Goal: Transaction & Acquisition: Purchase product/service

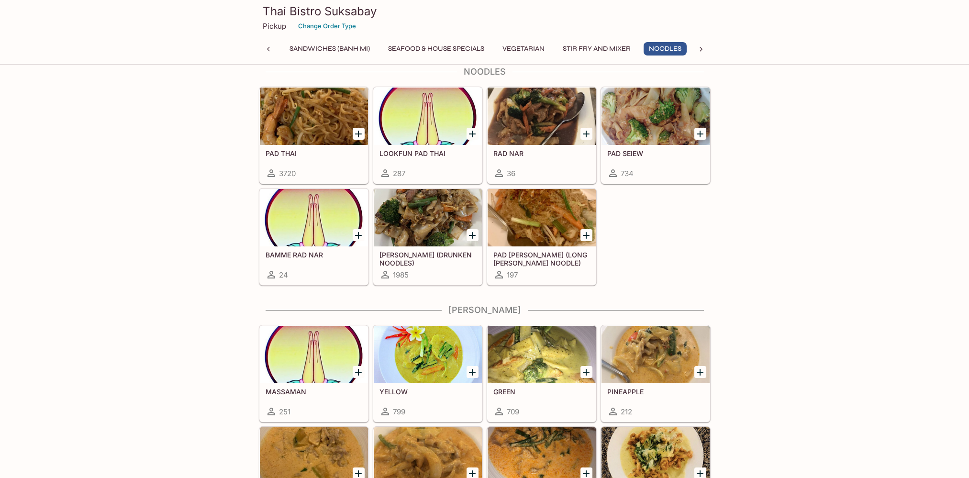
scroll to position [2269, 0]
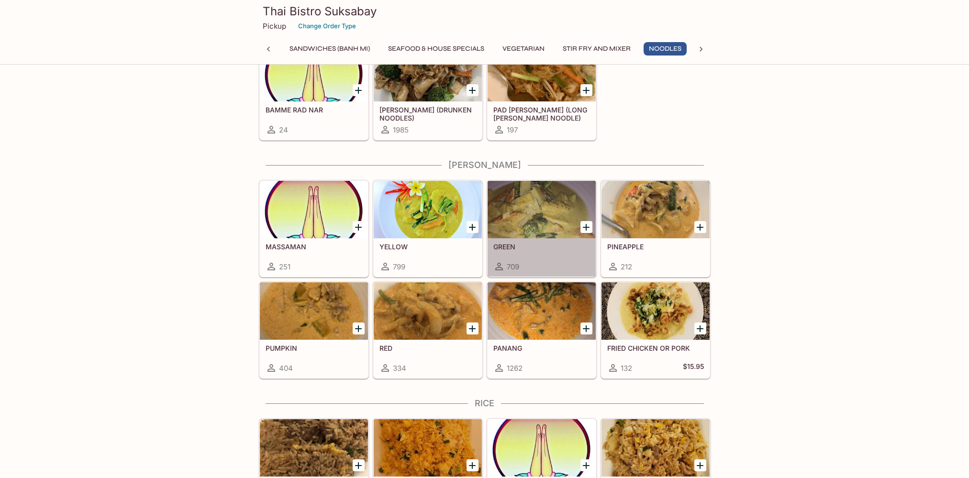
click at [530, 213] on div at bounding box center [542, 209] width 108 height 57
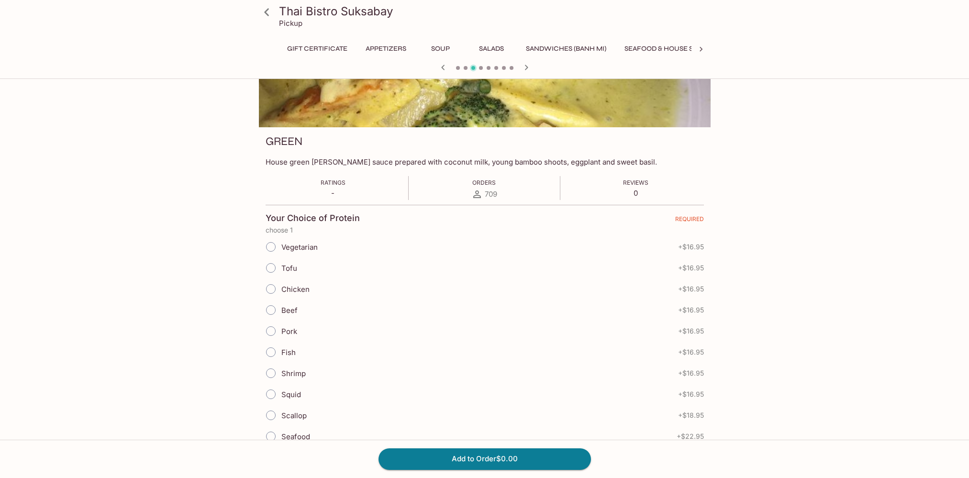
scroll to position [0, 287]
click at [270, 269] on input "Tofu" at bounding box center [271, 268] width 20 height 20
radio input "true"
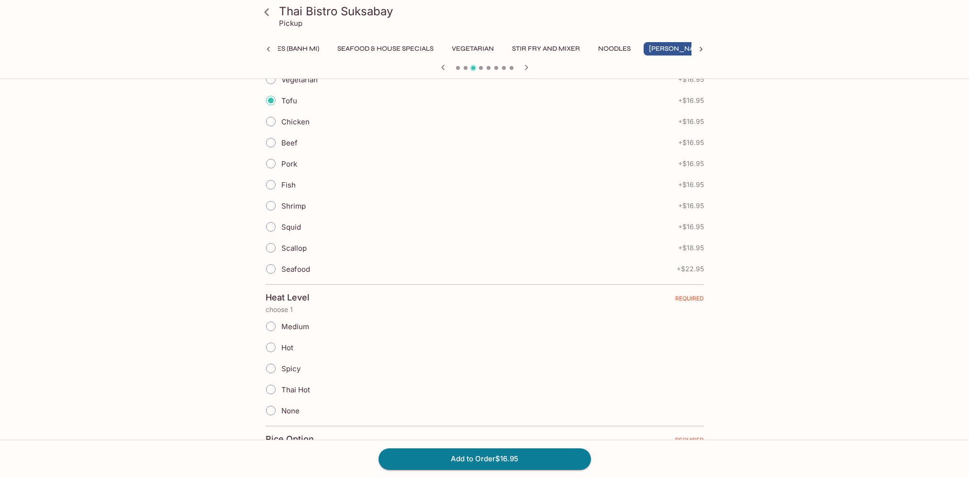
scroll to position [391, 0]
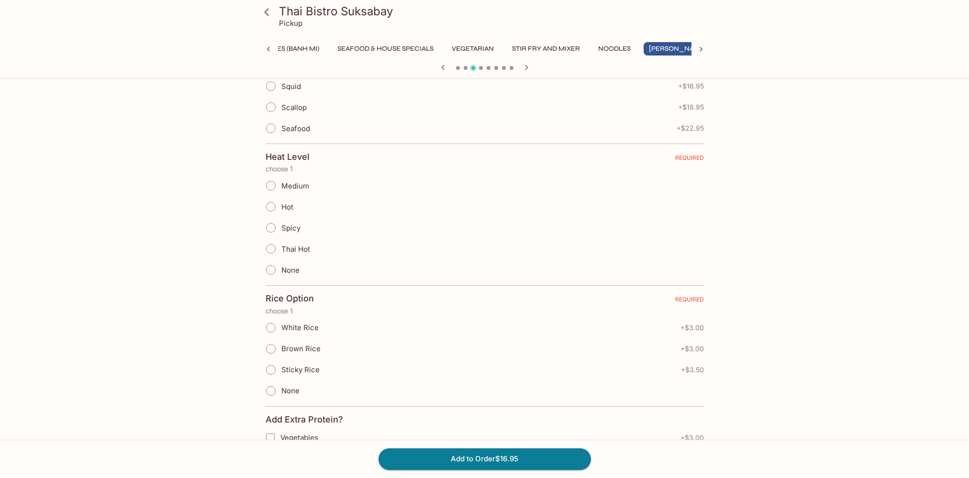
click at [273, 224] on input "Spicy" at bounding box center [271, 228] width 20 height 20
radio input "true"
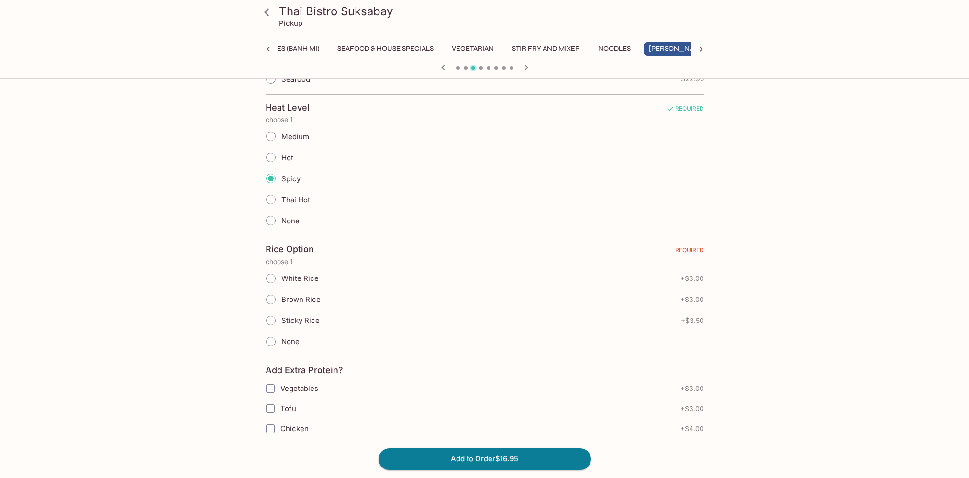
click at [272, 300] on input "Brown Rice" at bounding box center [271, 300] width 20 height 20
radio input "true"
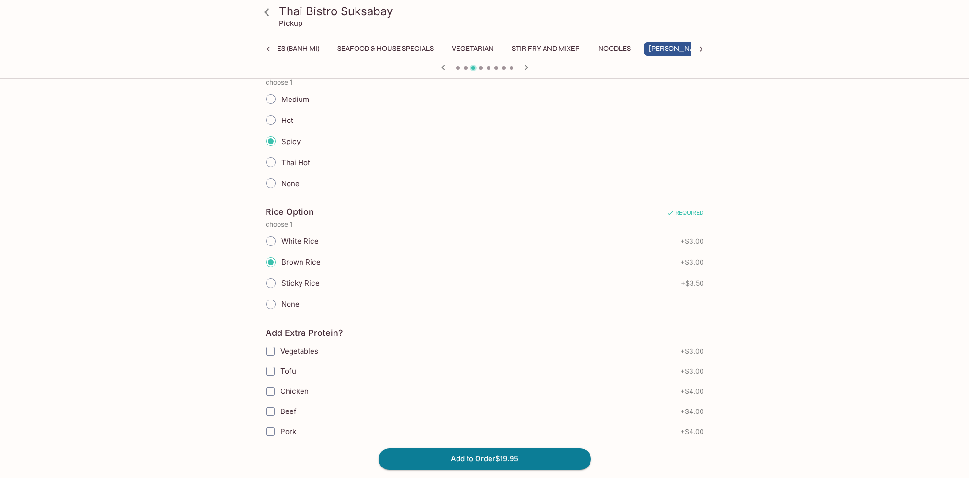
scroll to position [489, 0]
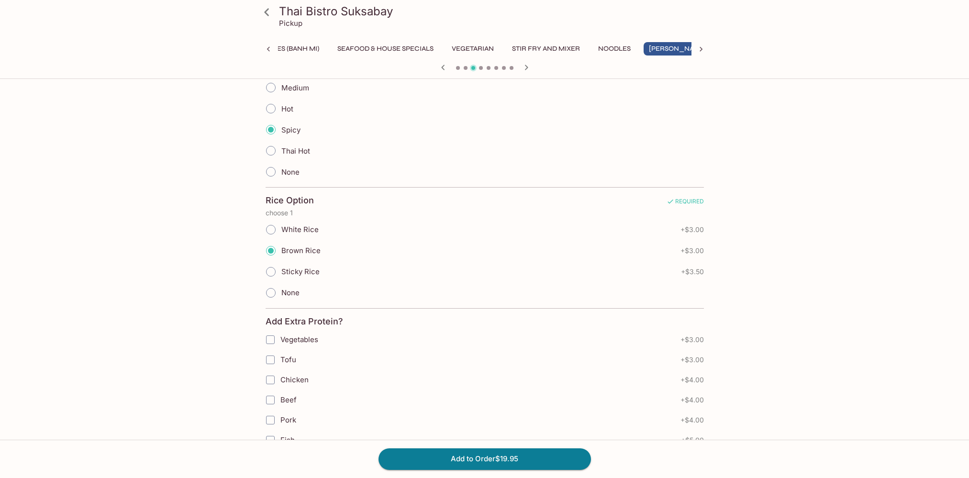
click at [270, 227] on input "White Rice" at bounding box center [271, 230] width 20 height 20
radio input "true"
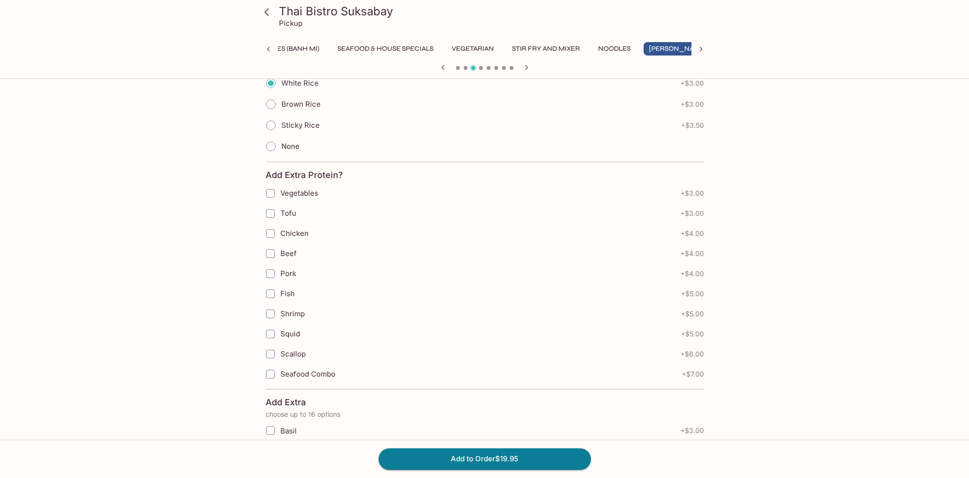
click at [264, 350] on input "Scallop" at bounding box center [270, 354] width 19 height 19
checkbox input "true"
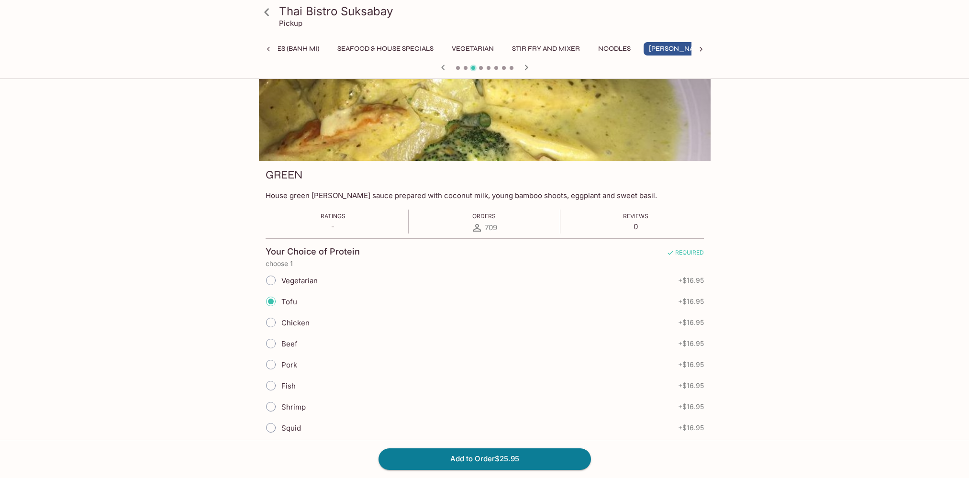
scroll to position [146, 0]
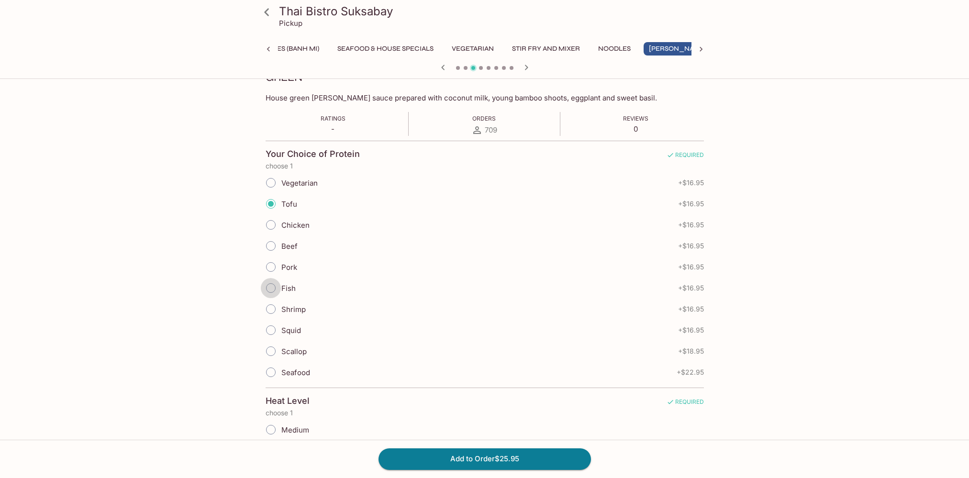
click at [274, 291] on input "Fish" at bounding box center [271, 288] width 20 height 20
radio input "true"
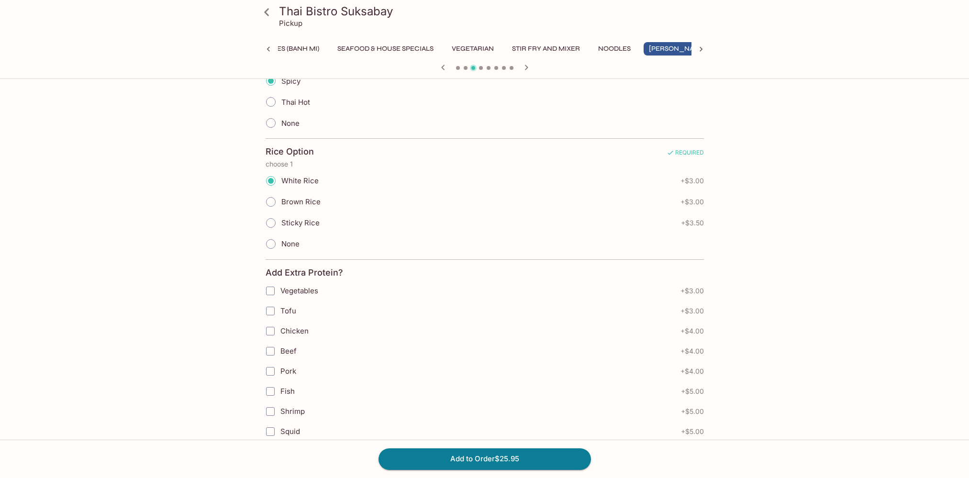
scroll to position [635, 0]
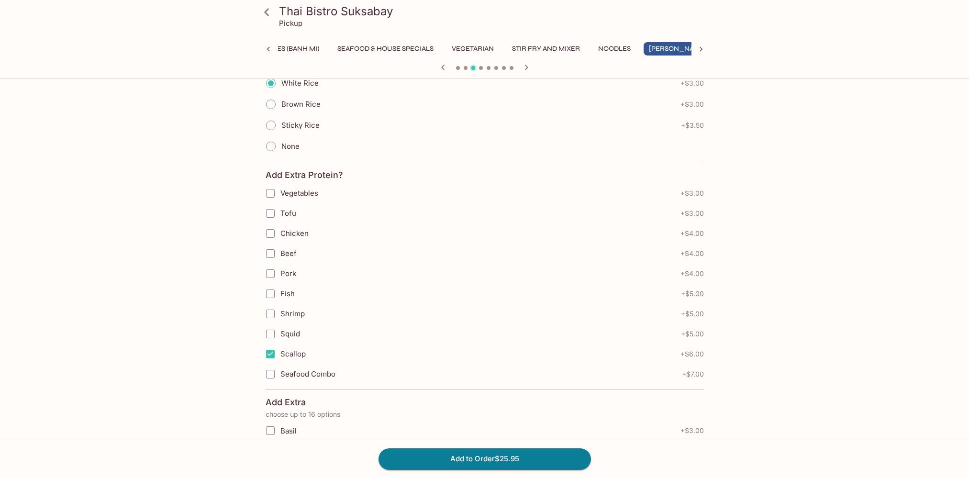
click at [270, 354] on input "Scallop" at bounding box center [270, 354] width 19 height 19
checkbox input "false"
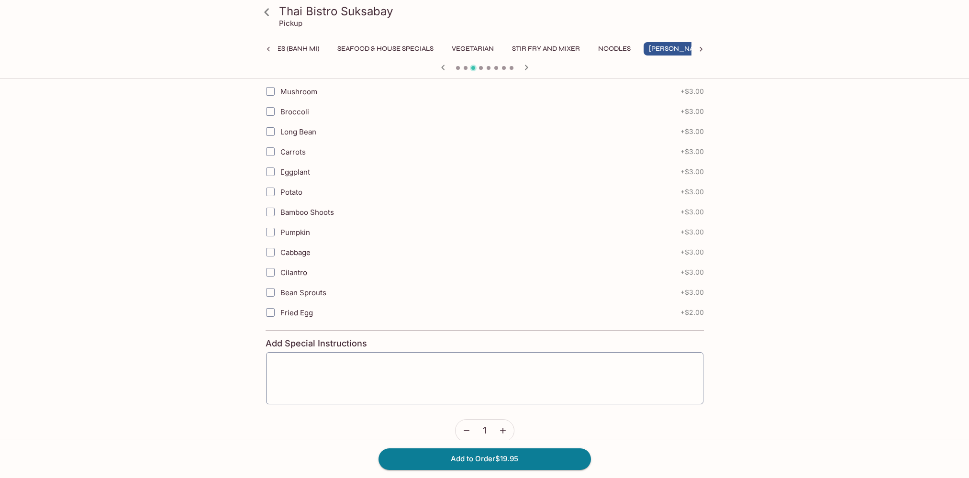
scroll to position [1091, 0]
